Goal: Information Seeking & Learning: Check status

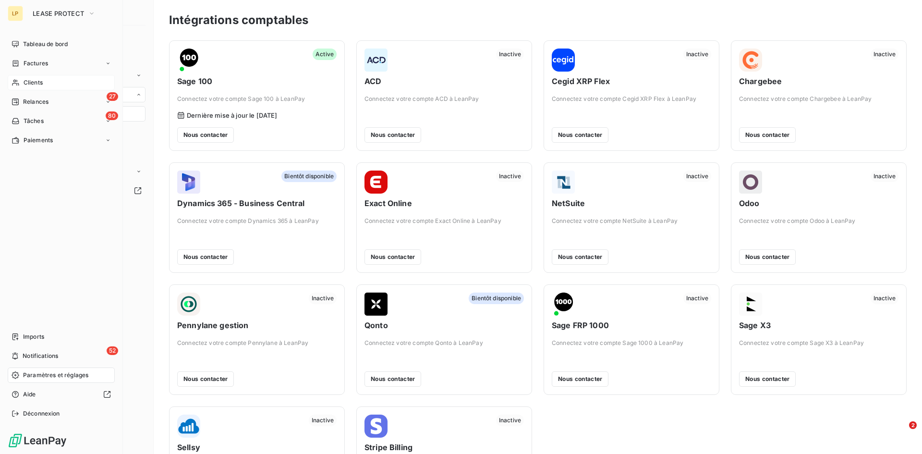
click at [32, 80] on span "Clients" at bounding box center [33, 82] width 19 height 9
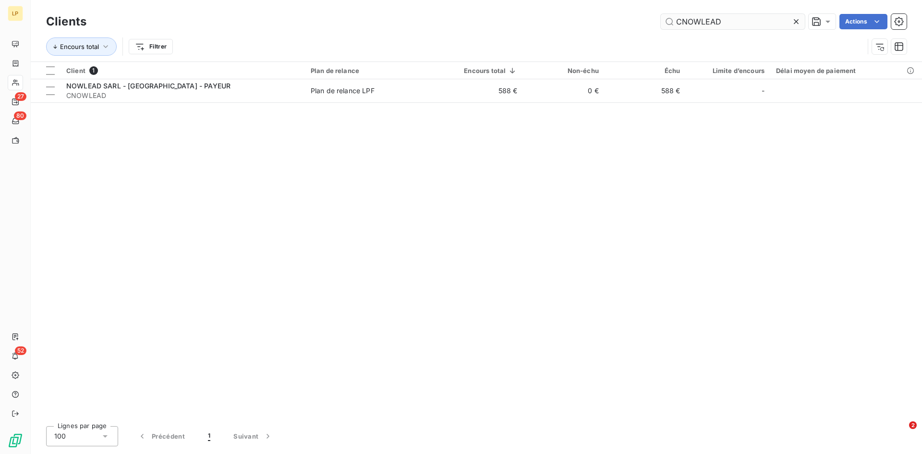
click at [793, 22] on icon at bounding box center [797, 22] width 10 height 10
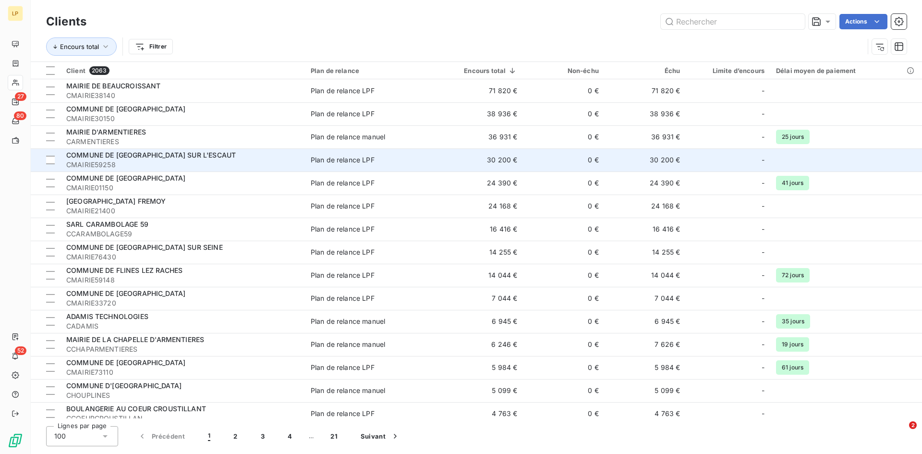
click at [158, 153] on span "COMMUNE DE [GEOGRAPHIC_DATA] SUR L'ESCAUT" at bounding box center [151, 155] width 170 height 8
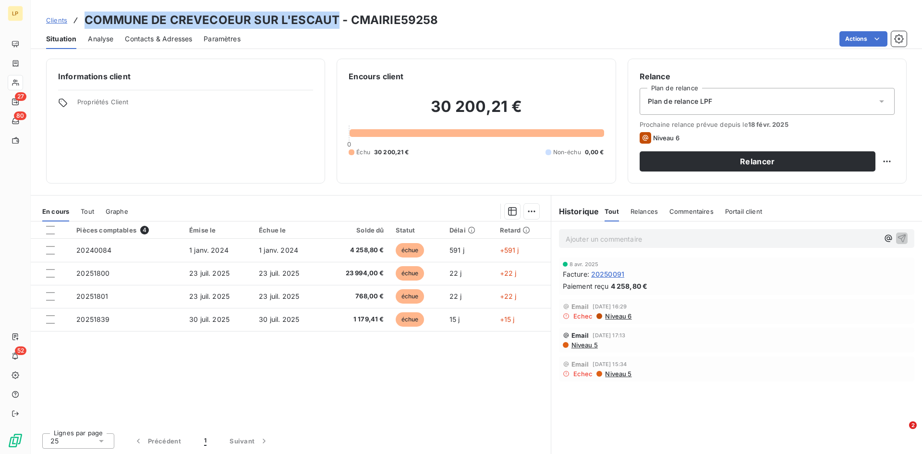
drag, startPoint x: 85, startPoint y: 20, endPoint x: 333, endPoint y: 11, distance: 248.5
click at [333, 11] on div "Clients COMMUNE DE CREVECOEUR SUR L'ESCAUT - CMAIRIE59258 Situation Analyse Con…" at bounding box center [477, 24] width 892 height 49
copy h3 "COMMUNE DE CREVECOEUR SUR L'ESCAUT"
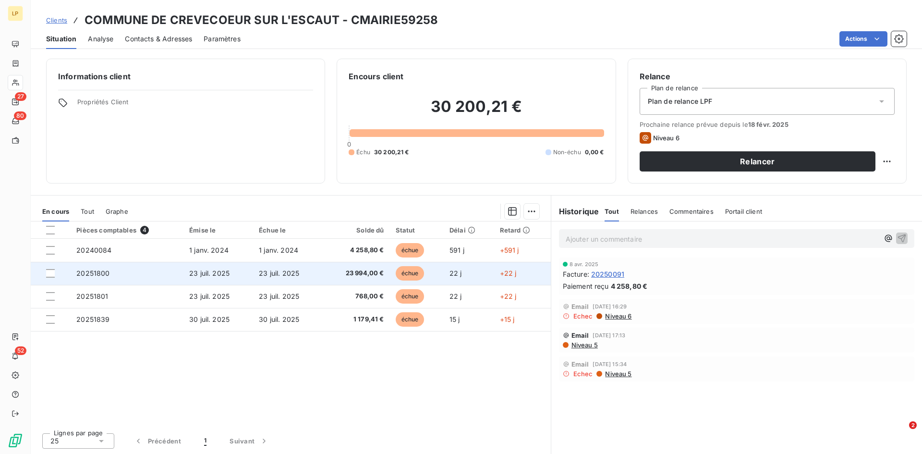
click at [330, 272] on span "23 994,00 €" at bounding box center [356, 274] width 55 height 10
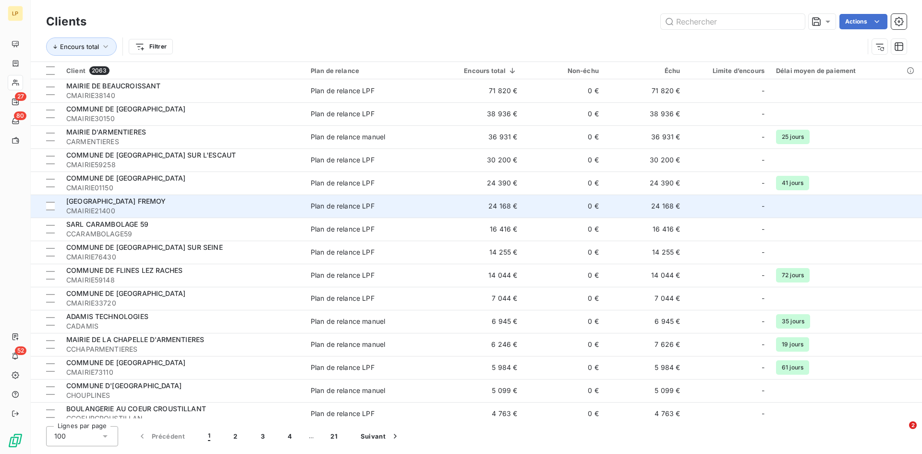
click at [239, 212] on span "CMAIRIE21400" at bounding box center [182, 211] width 233 height 10
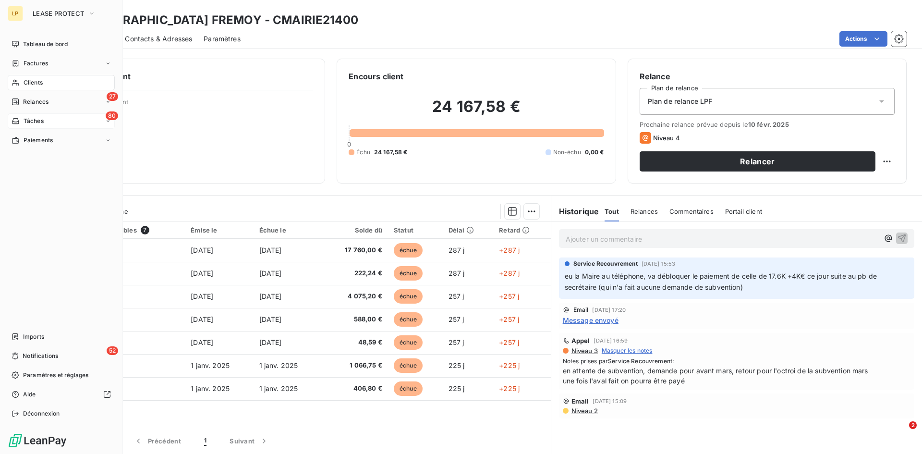
click at [42, 113] on div "80 Tâches" at bounding box center [61, 120] width 107 height 15
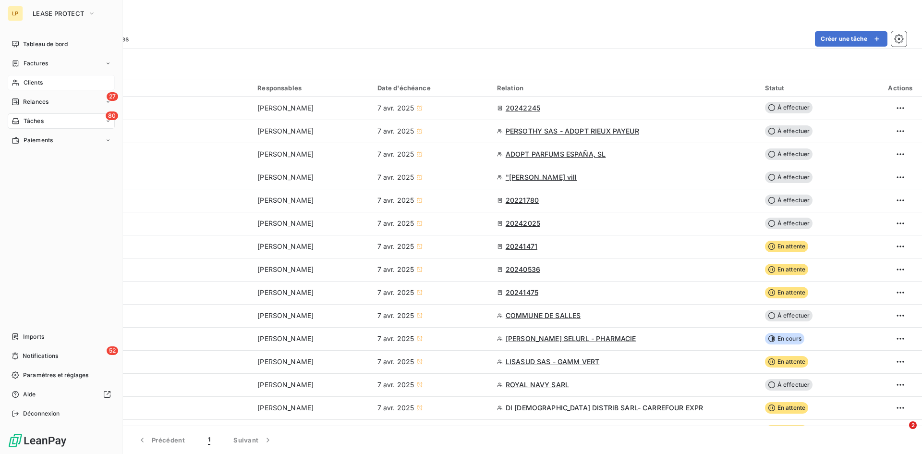
click at [24, 80] on span "Clients" at bounding box center [33, 82] width 19 height 9
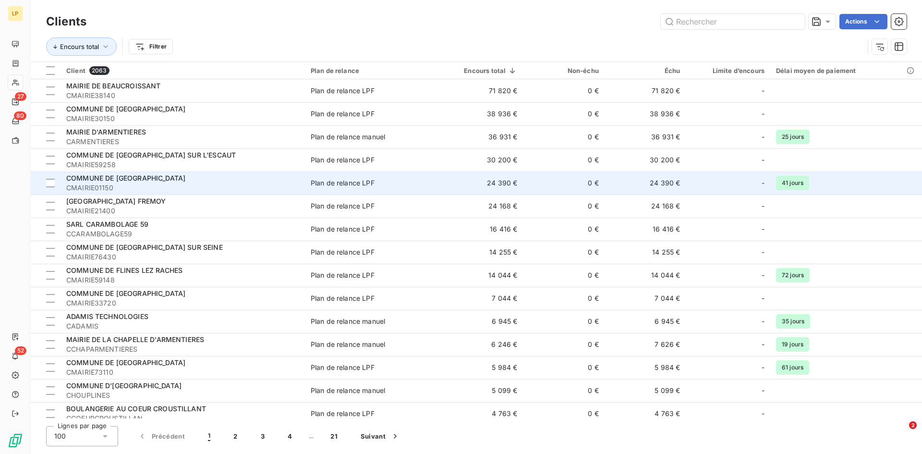
click at [194, 183] on span "CMAIRIE01150" at bounding box center [182, 188] width 233 height 10
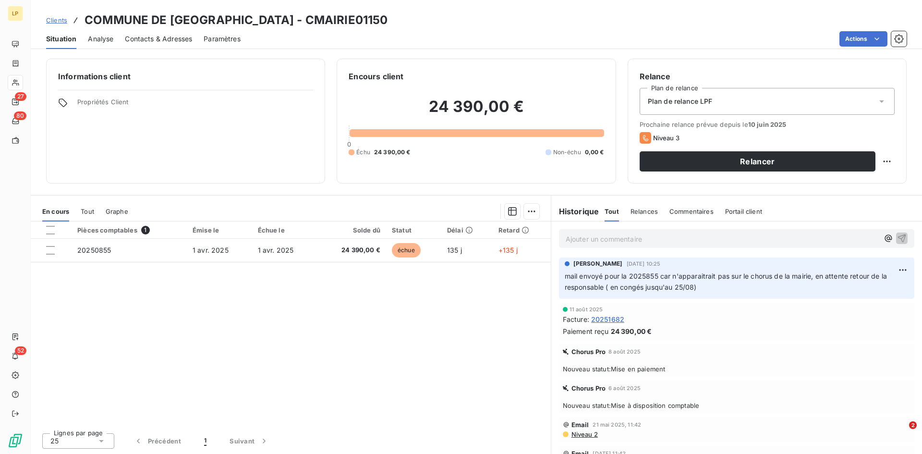
click at [61, 20] on span "Clients" at bounding box center [56, 20] width 21 height 8
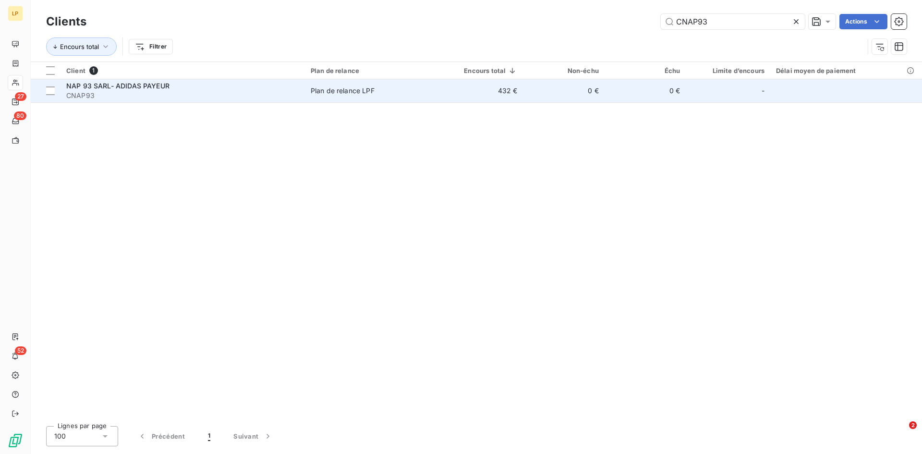
type input "CNAP93"
click at [468, 100] on td "432 €" at bounding box center [480, 90] width 86 height 23
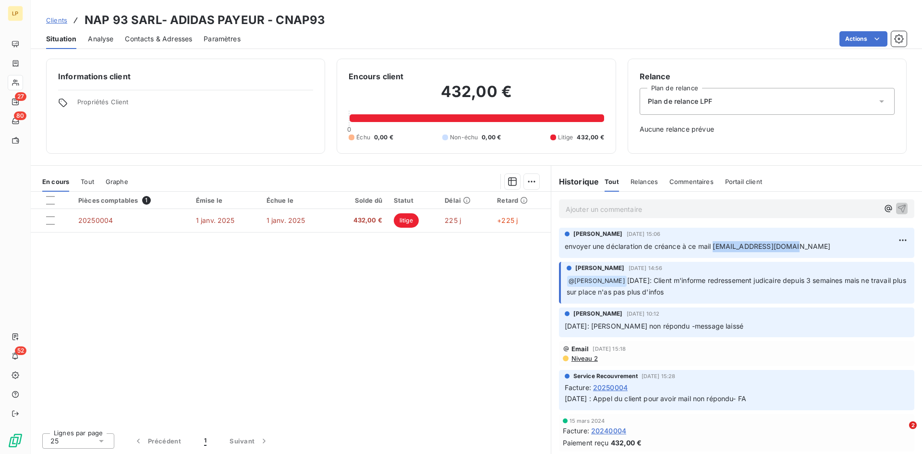
drag, startPoint x: 714, startPoint y: 247, endPoint x: 790, endPoint y: 244, distance: 75.5
click at [790, 244] on span "envoyer une déclaration de créance à ce mail paris@cbfassocies.com" at bounding box center [698, 246] width 266 height 8
copy span "paris@cbfassocies.com"
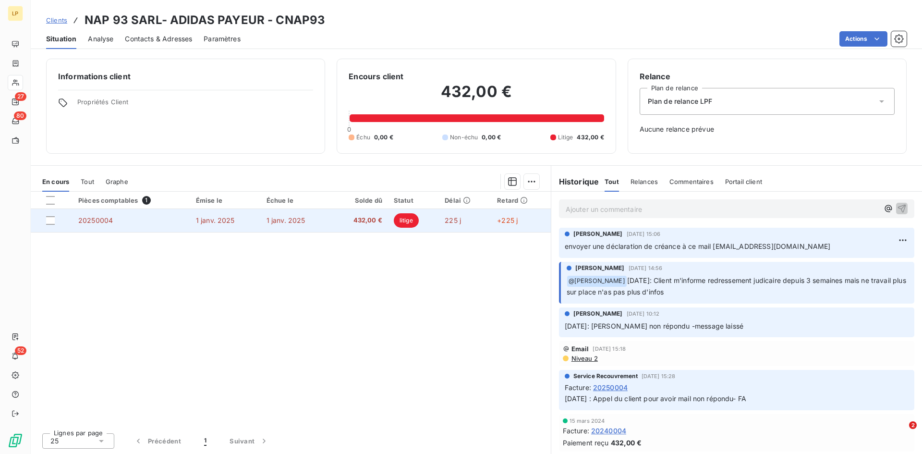
click at [230, 213] on td "1 janv. 2025" at bounding box center [225, 220] width 71 height 23
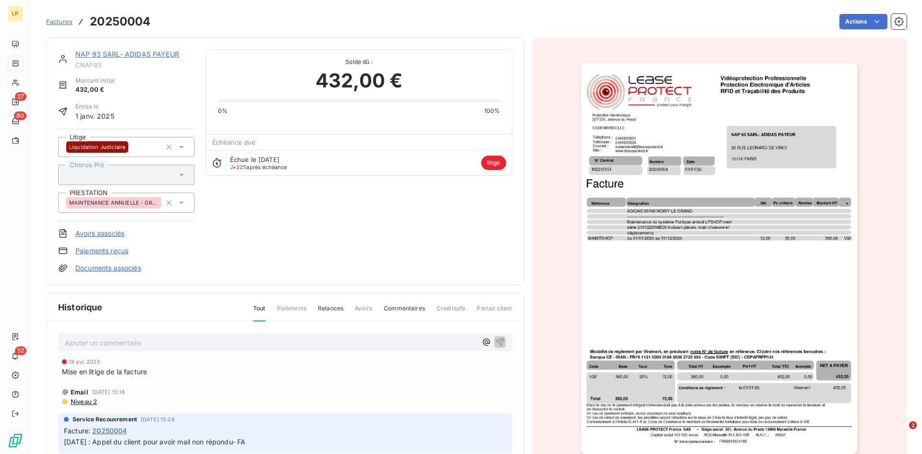
click at [846, 21] on html "LP 27 80 52 Factures 20250004 Actions NAP 93 SARL- ADIDAS PAYEUR CNAP93 Montant…" at bounding box center [461, 227] width 922 height 454
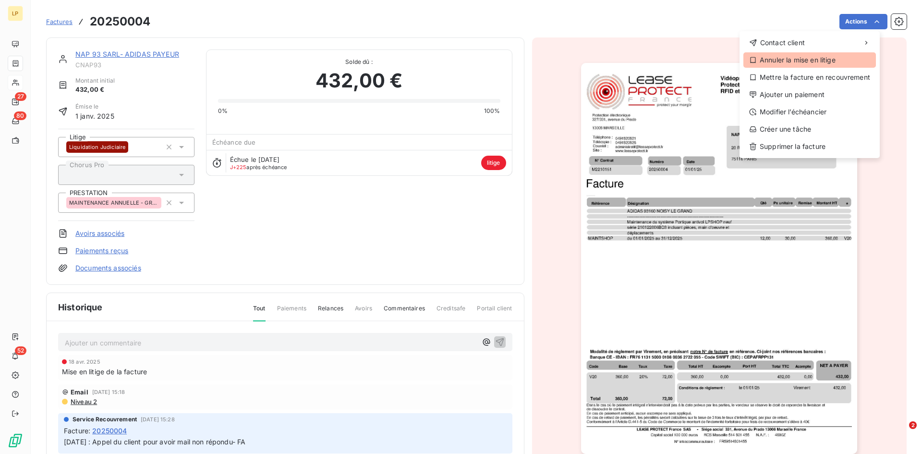
click at [841, 55] on div "Annuler la mise en litige" at bounding box center [810, 59] width 133 height 15
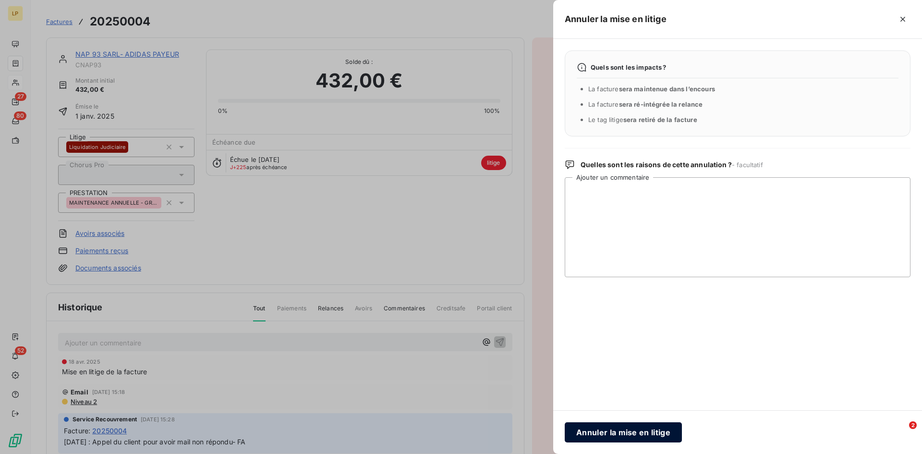
click at [644, 429] on button "Annuler la mise en litige" at bounding box center [623, 432] width 117 height 20
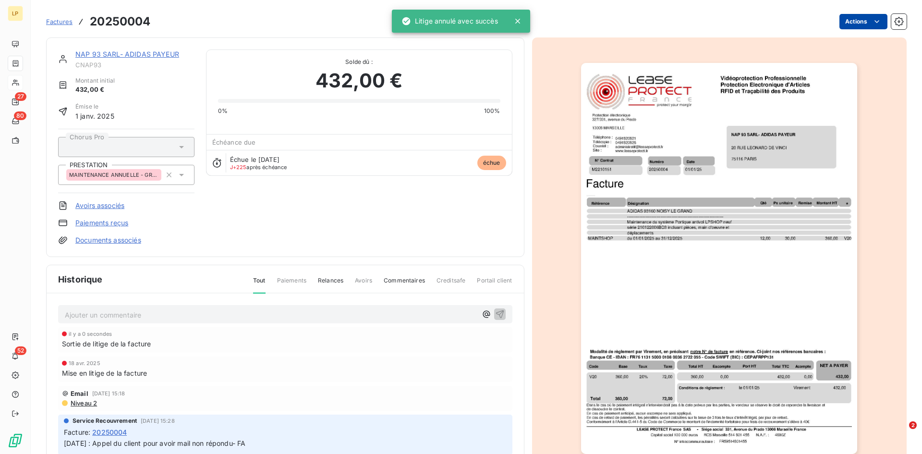
click at [851, 20] on html "LP 27 80 52 Factures 20250004 Actions NAP 93 SARL- ADIDAS PAYEUR CNAP93 Montant…" at bounding box center [461, 227] width 922 height 454
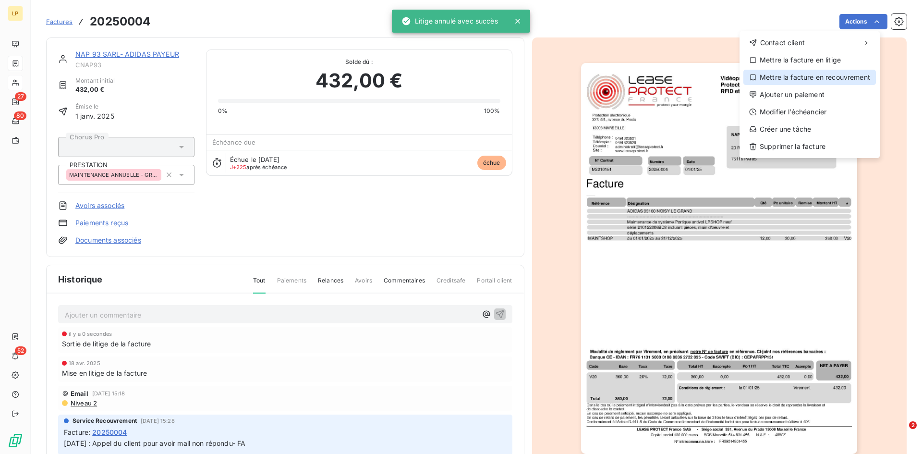
click at [851, 76] on div "Mettre la facture en recouvrement" at bounding box center [810, 77] width 133 height 15
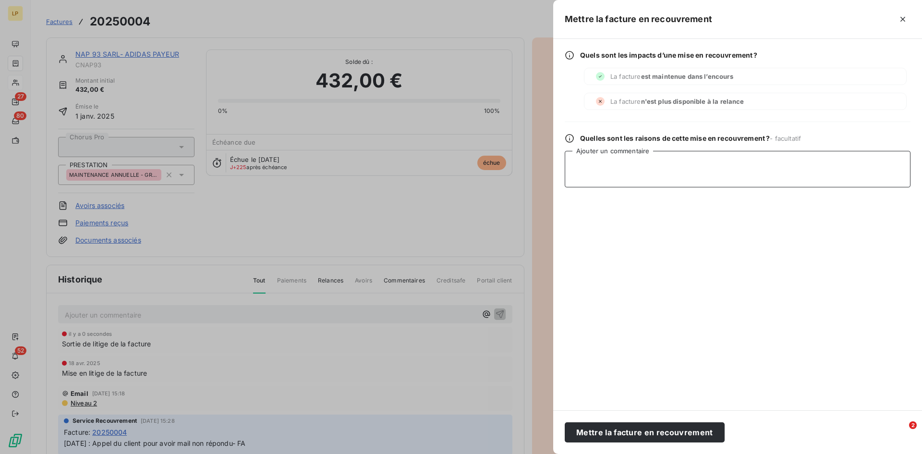
click at [688, 171] on textarea "Ajouter un commentaire" at bounding box center [738, 169] width 346 height 37
click at [594, 165] on textarea "Redresement Judiciaire" at bounding box center [738, 169] width 346 height 37
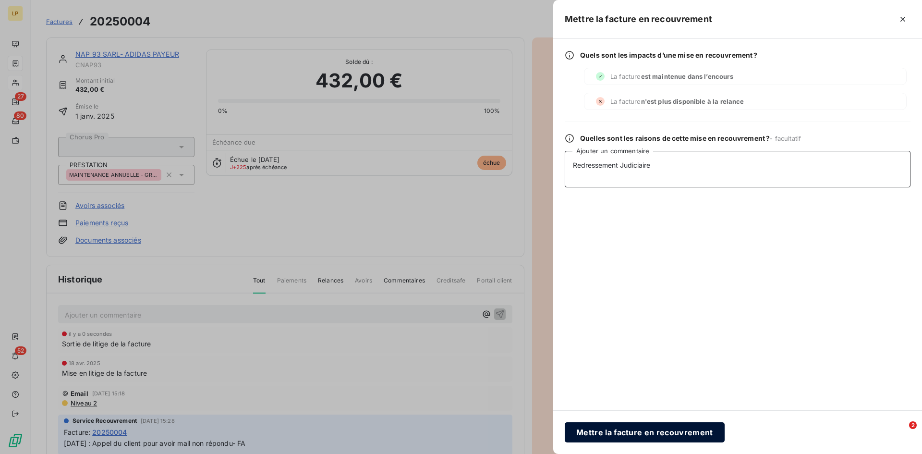
type textarea "Redressement Judiciaire"
click at [636, 429] on button "Mettre la facture en recouvrement" at bounding box center [645, 432] width 160 height 20
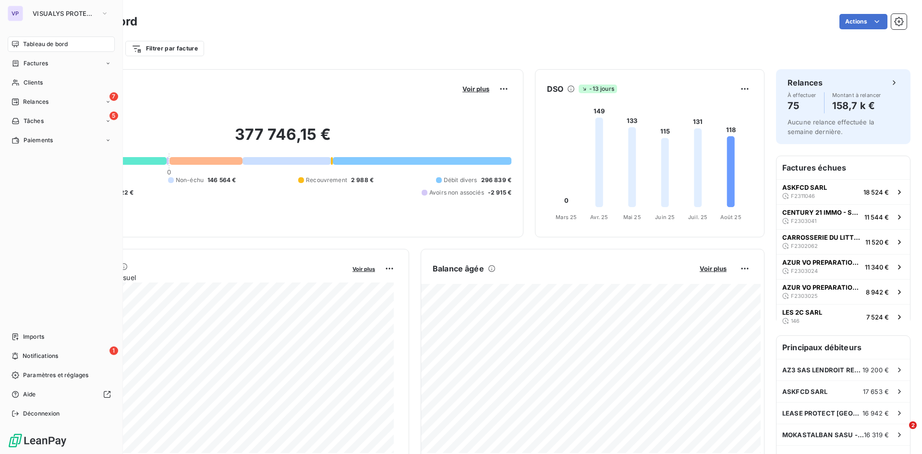
click at [24, 17] on div "VP VISUALYS PROTECT SYSTEMS" at bounding box center [61, 13] width 107 height 15
click at [61, 18] on button "VISUALYS PROTECT SYSTEMS" at bounding box center [70, 13] width 87 height 15
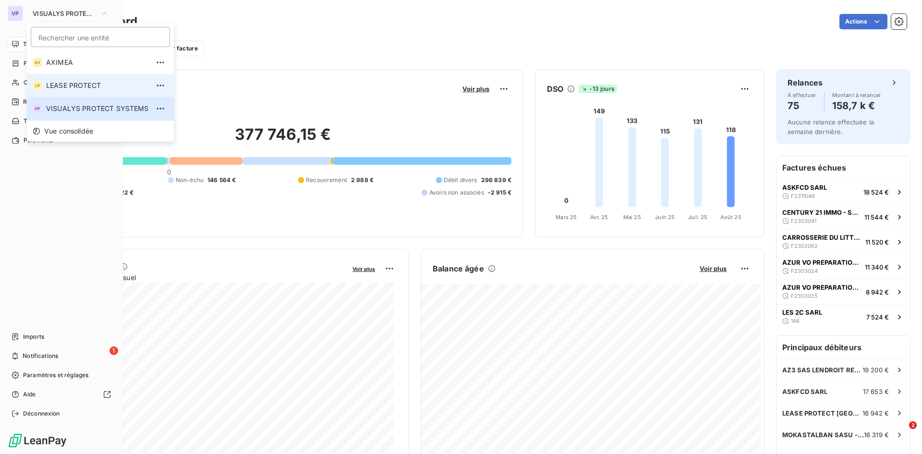
click at [73, 89] on span "LEASE PROTECT" at bounding box center [97, 86] width 103 height 10
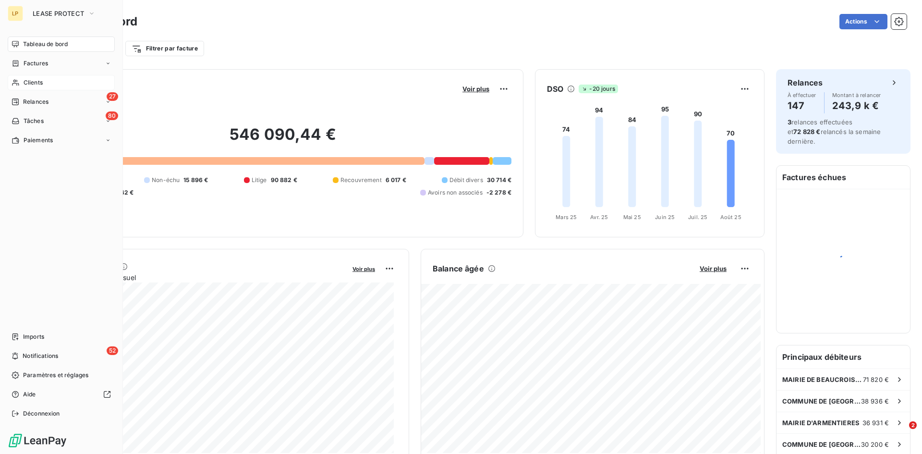
click at [17, 83] on icon at bounding box center [16, 83] width 8 height 8
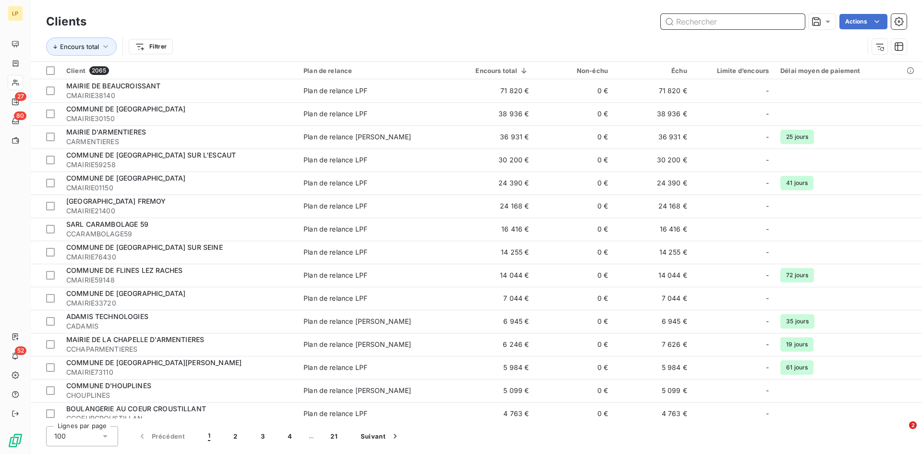
click at [756, 23] on input "text" at bounding box center [733, 21] width 144 height 15
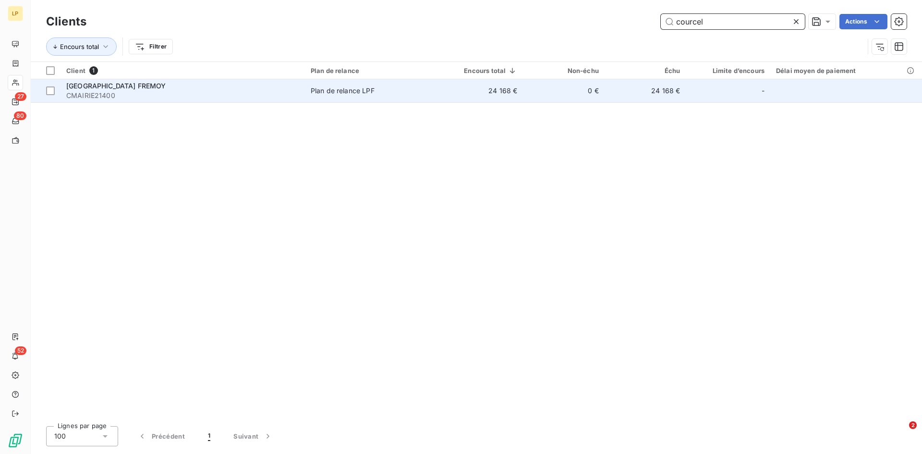
type input "courcel"
click at [452, 85] on td "24 168 €" at bounding box center [480, 90] width 86 height 23
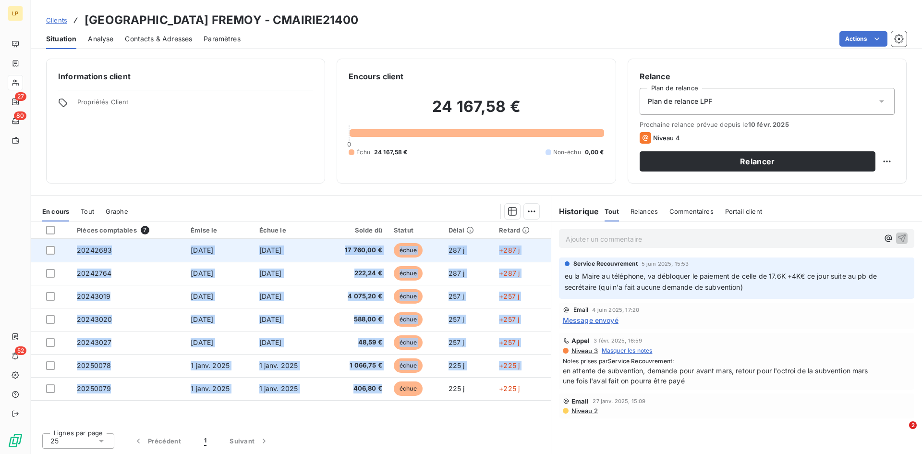
drag, startPoint x: 387, startPoint y: 390, endPoint x: 74, endPoint y: 246, distance: 344.1
click at [74, 246] on tbody "20242683 31 oct. 2024 31 oct. 2024 17 760,00 € échue 287 j +287 j 20242764 31 o…" at bounding box center [291, 319] width 520 height 161
copy tbody "20242683 31 oct. 2024 31 oct. 2024 17 760,00 € échue 287 j +287 j 20242764 31 o…"
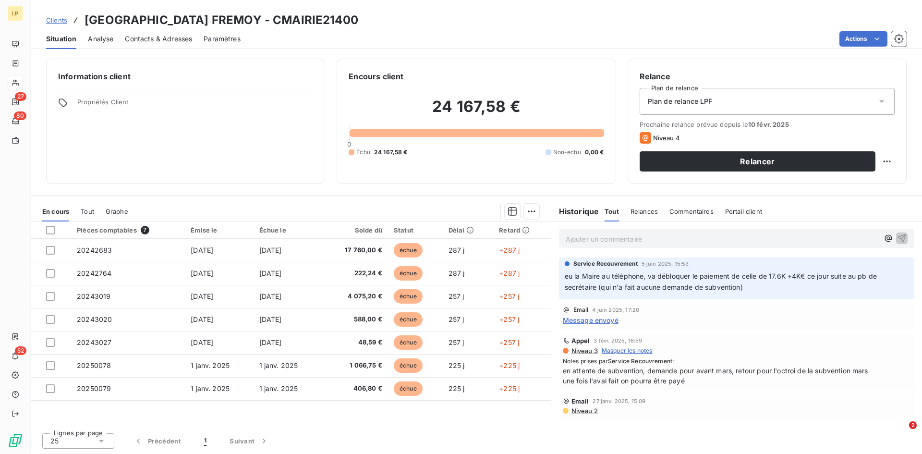
click at [341, 417] on div "Pièces comptables 7 Émise le Échue le Solde dû Statut Délai Retard 20242683 31 …" at bounding box center [291, 323] width 520 height 204
click at [93, 216] on div "Tout" at bounding box center [87, 211] width 13 height 20
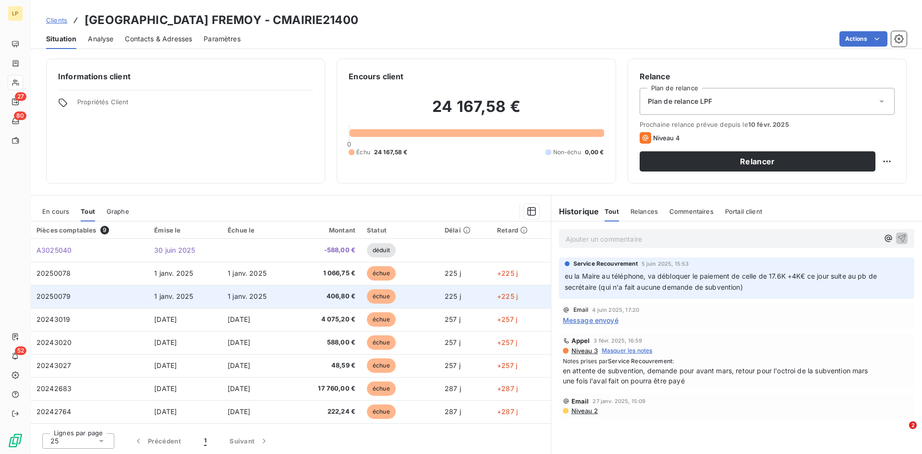
click at [222, 294] on td "1 janv. 2025" at bounding box center [257, 296] width 71 height 23
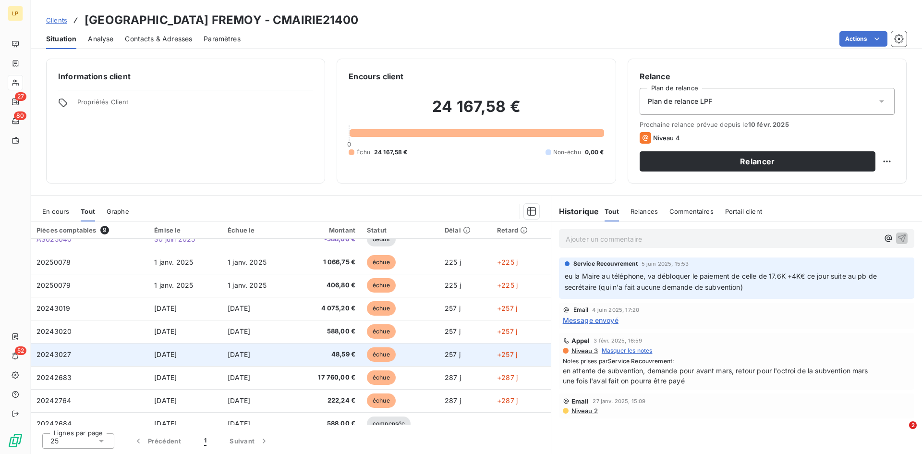
scroll to position [22, 0]
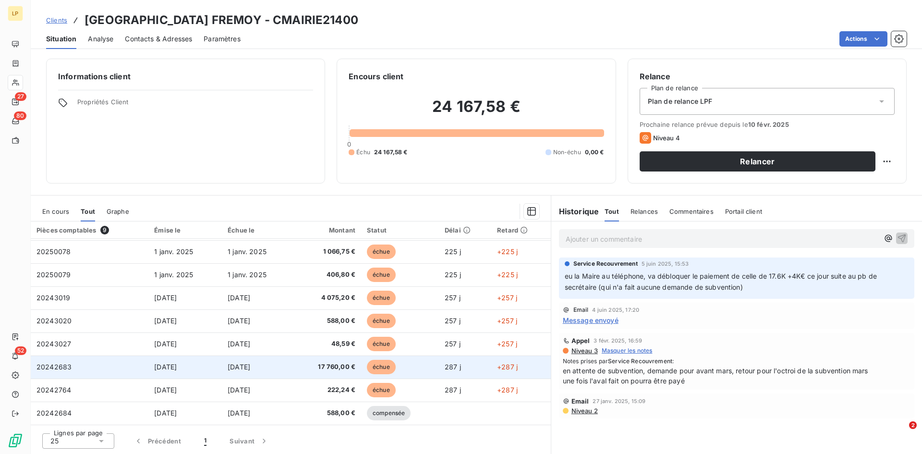
click at [293, 369] on td "31 oct. 2024" at bounding box center [257, 366] width 71 height 23
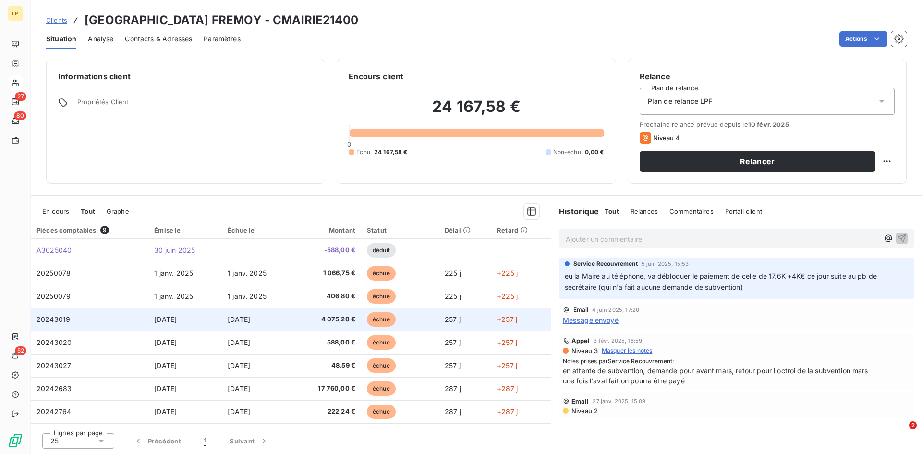
click at [336, 318] on span "4 075,20 €" at bounding box center [326, 320] width 57 height 10
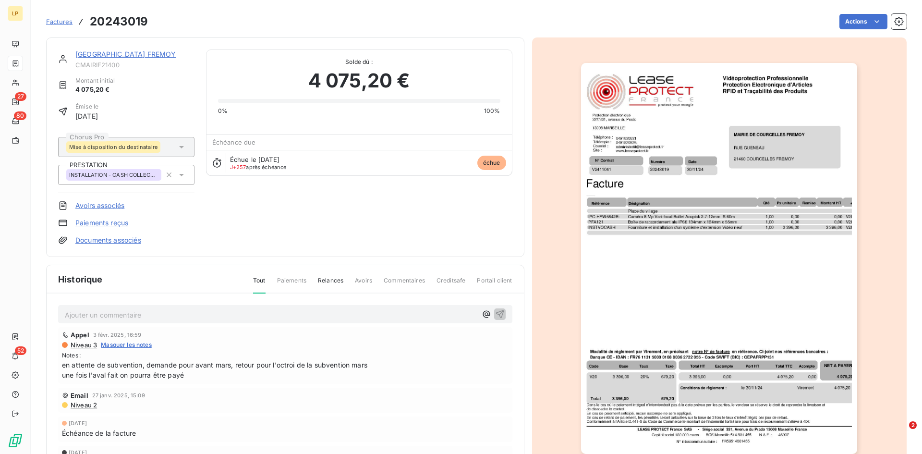
click at [108, 53] on link "MAIRIE DE COURCELLES FREMOY" at bounding box center [125, 54] width 101 height 8
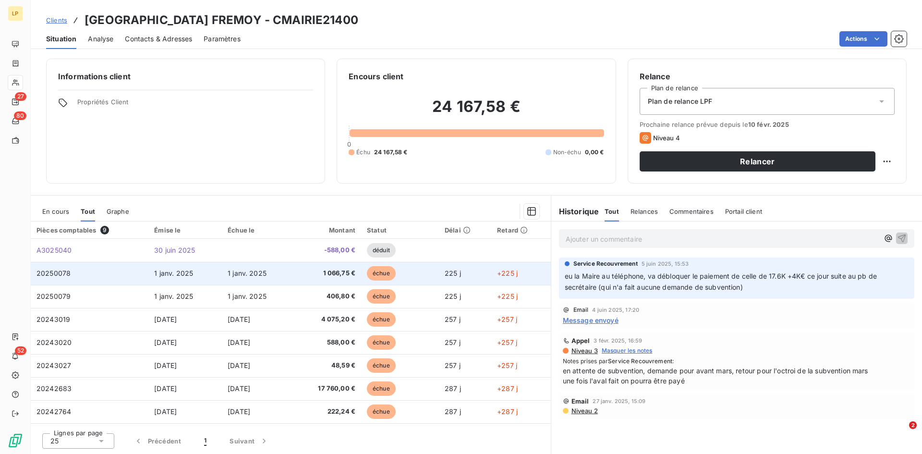
click at [270, 278] on td "1 janv. 2025" at bounding box center [257, 273] width 71 height 23
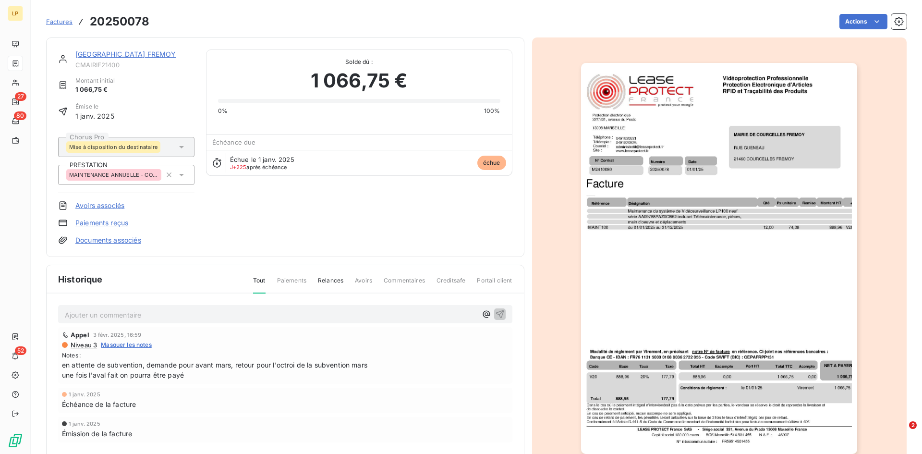
click at [122, 54] on link "MAIRIE DE COURCELLES FREMOY" at bounding box center [125, 54] width 101 height 8
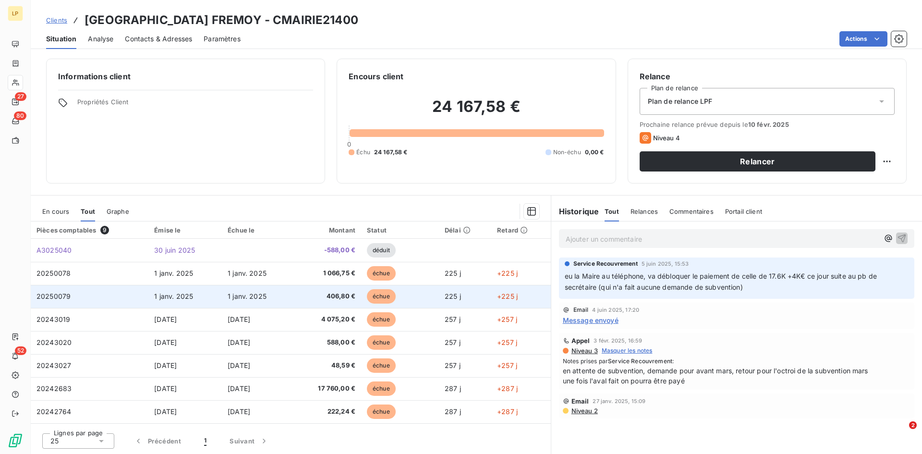
click at [269, 305] on td "1 janv. 2025" at bounding box center [257, 296] width 71 height 23
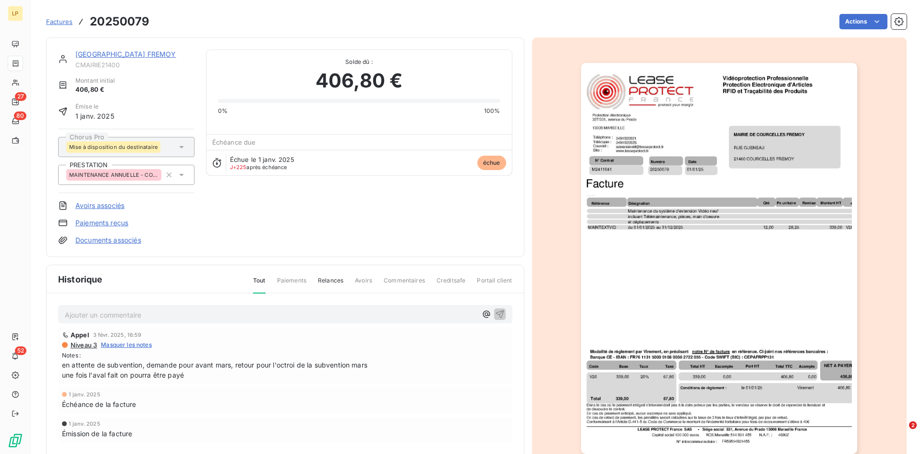
click at [172, 54] on link "MAIRIE DE COURCELLES FREMOY" at bounding box center [125, 54] width 101 height 8
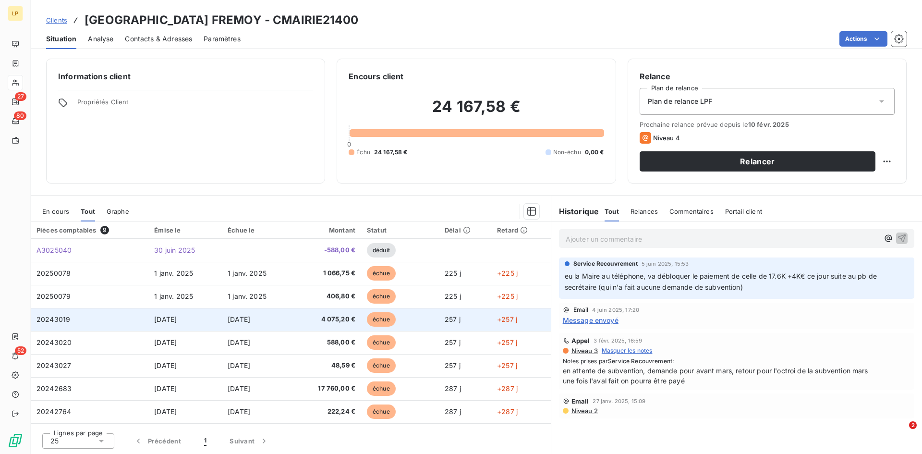
click at [297, 327] on td "4 075,20 €" at bounding box center [327, 319] width 69 height 23
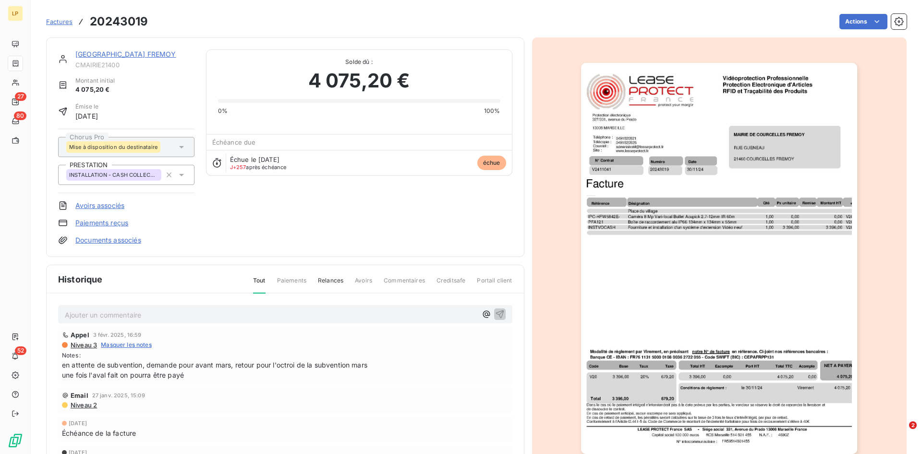
click at [157, 58] on link "MAIRIE DE COURCELLES FREMOY" at bounding box center [125, 54] width 101 height 8
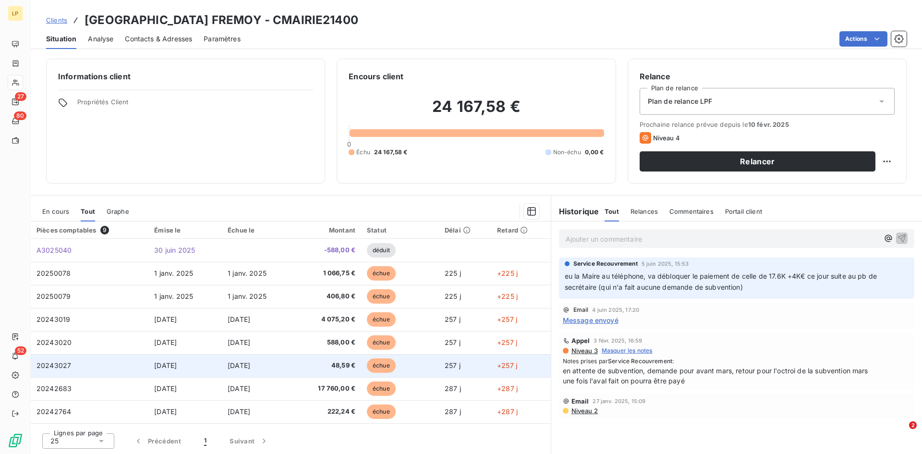
click at [311, 357] on td "48,59 €" at bounding box center [327, 365] width 69 height 23
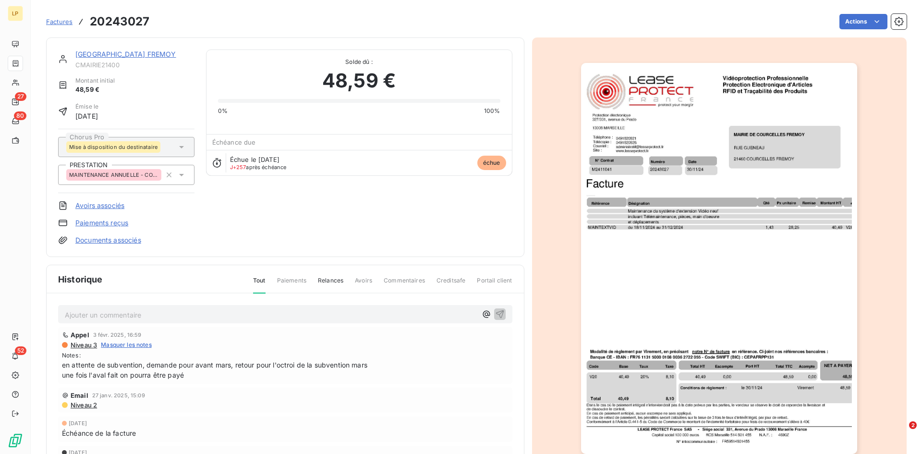
click at [128, 49] on div "MAIRIE DE COURCELLES FREMOY CMAIRIE21400 Montant initial 48,59 € Émise le 30 no…" at bounding box center [285, 147] width 478 height 220
click at [127, 52] on link "MAIRIE DE COURCELLES FREMOY" at bounding box center [125, 54] width 101 height 8
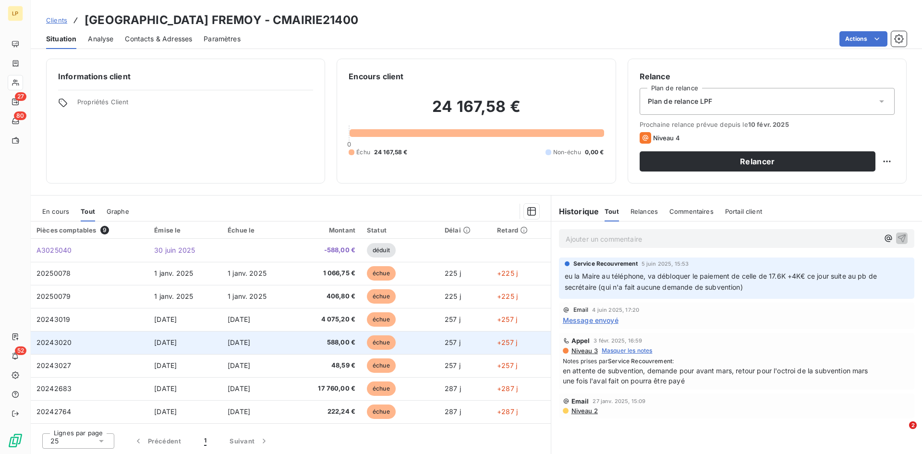
click at [331, 337] on td "588,00 €" at bounding box center [327, 342] width 69 height 23
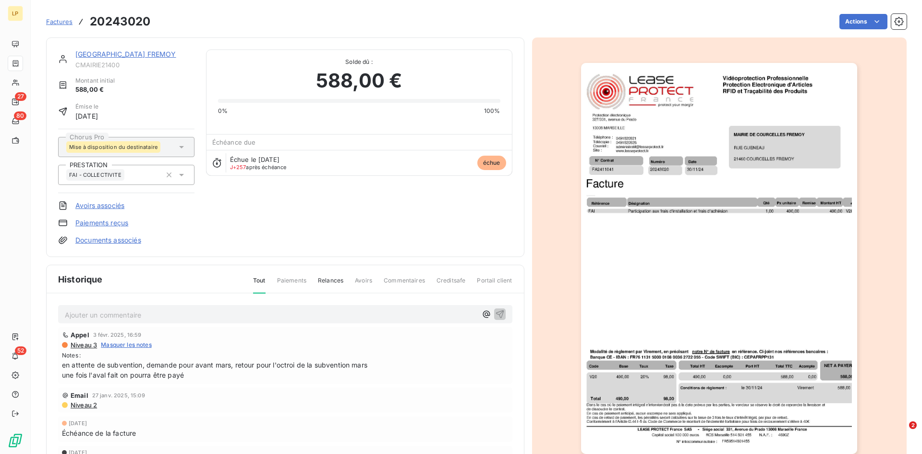
click at [136, 55] on link "MAIRIE DE COURCELLES FREMOY" at bounding box center [125, 54] width 101 height 8
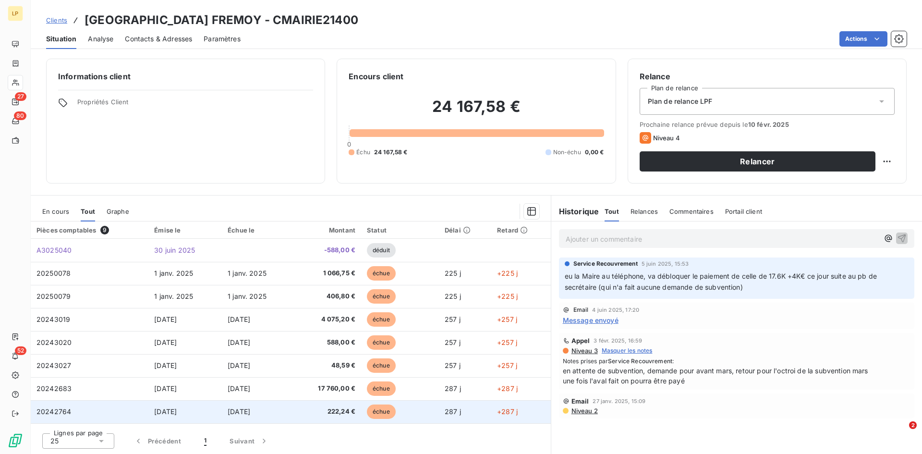
click at [332, 413] on span "222,24 €" at bounding box center [326, 412] width 57 height 10
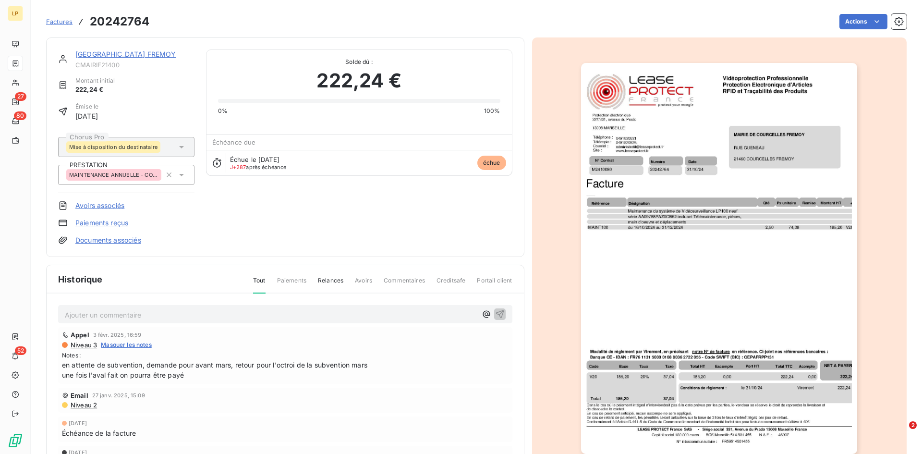
click at [119, 49] on div "MAIRIE DE COURCELLES FREMOY CMAIRIE21400 Montant initial 222,24 € Émise le 31 o…" at bounding box center [285, 147] width 478 height 220
click at [117, 55] on link "MAIRIE DE COURCELLES FREMOY" at bounding box center [125, 54] width 101 height 8
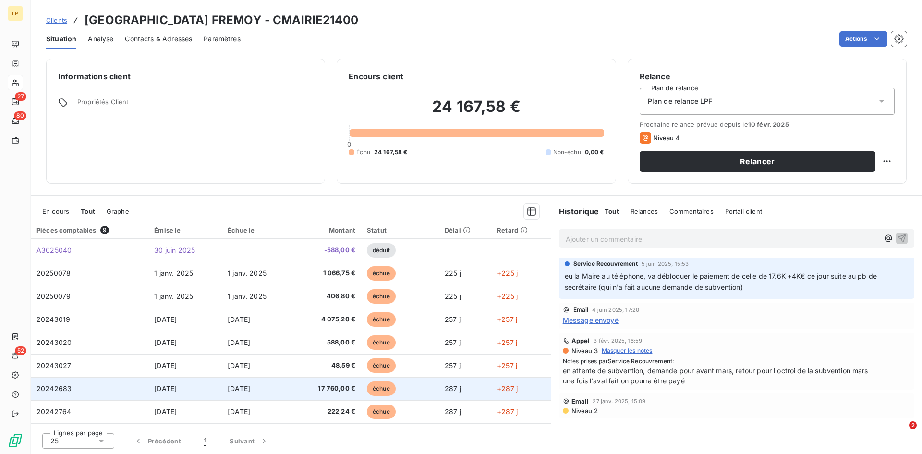
click at [277, 395] on td "31 oct. 2024" at bounding box center [257, 388] width 71 height 23
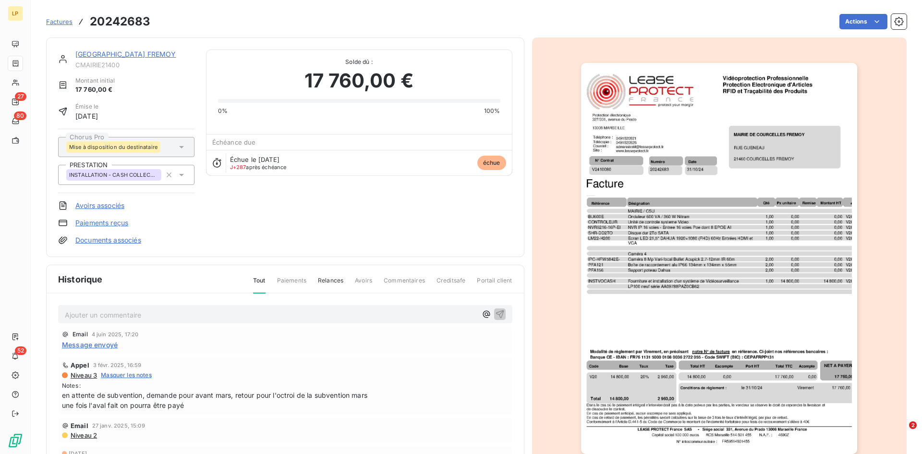
click at [129, 14] on h3 "20242683" at bounding box center [120, 21] width 61 height 17
copy h3 "20242683"
